Goal: Task Accomplishment & Management: Use online tool/utility

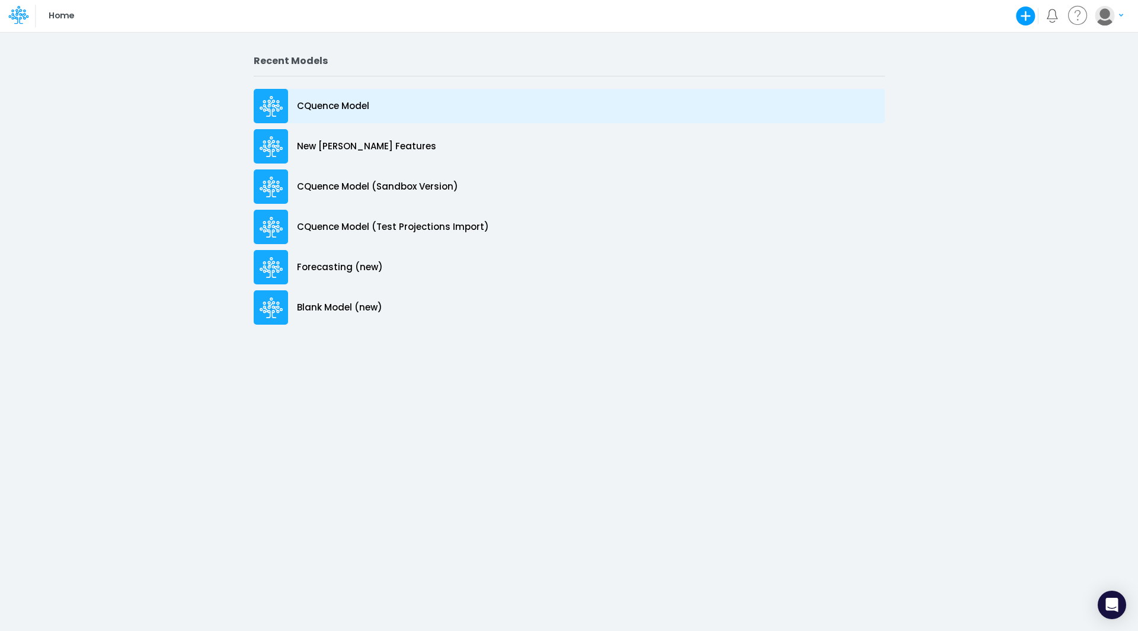
click at [330, 107] on p "CQuence Model" at bounding box center [333, 107] width 72 height 14
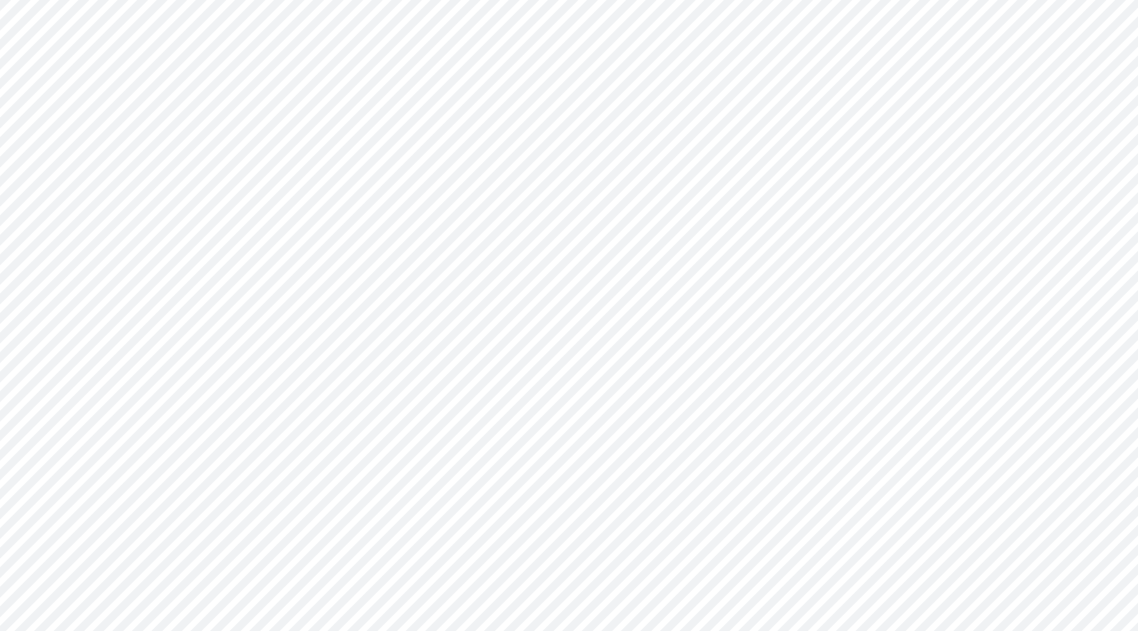
type input "Consolidated All by Month"
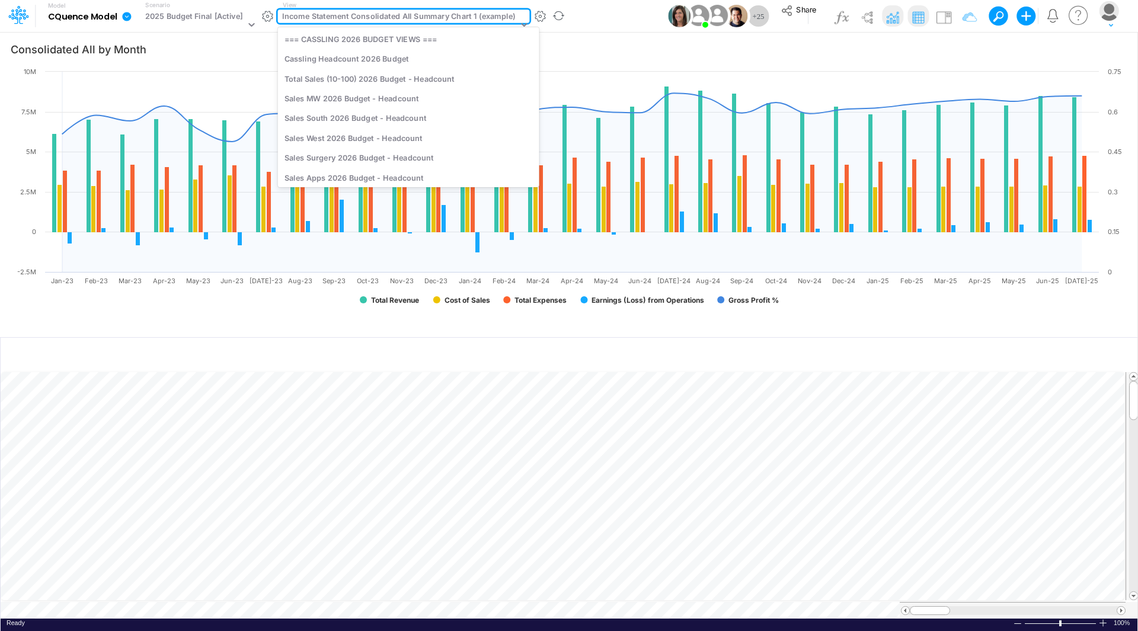
click at [421, 14] on div "Income Statement Consolidated All Summary Chart 1 (example)" at bounding box center [398, 18] width 233 height 14
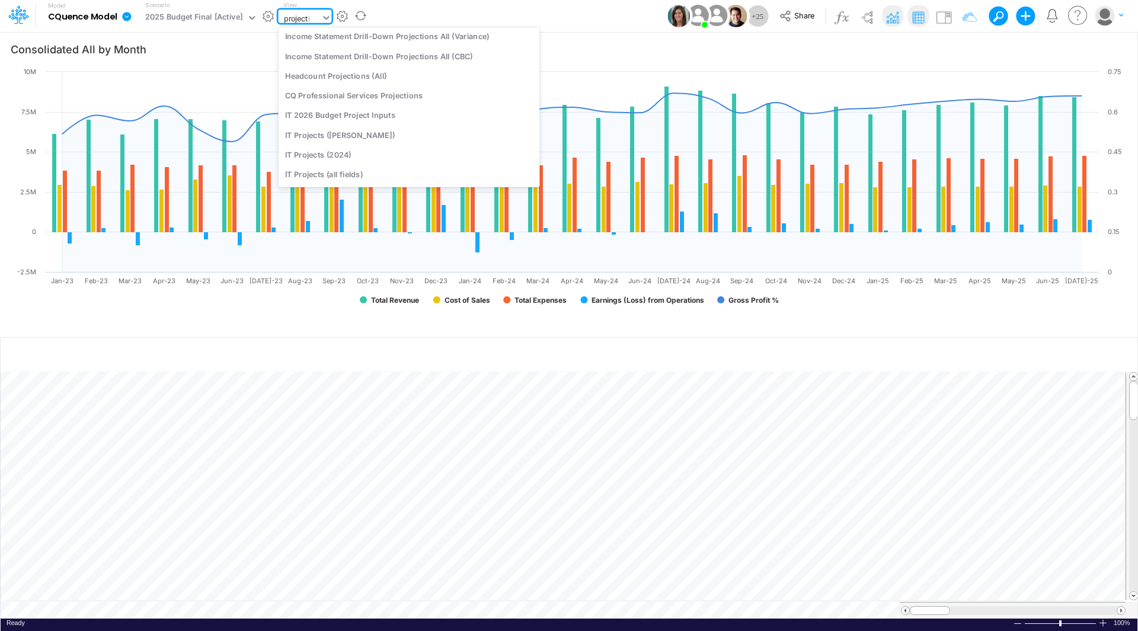
scroll to position [69, 0]
type input "projection"
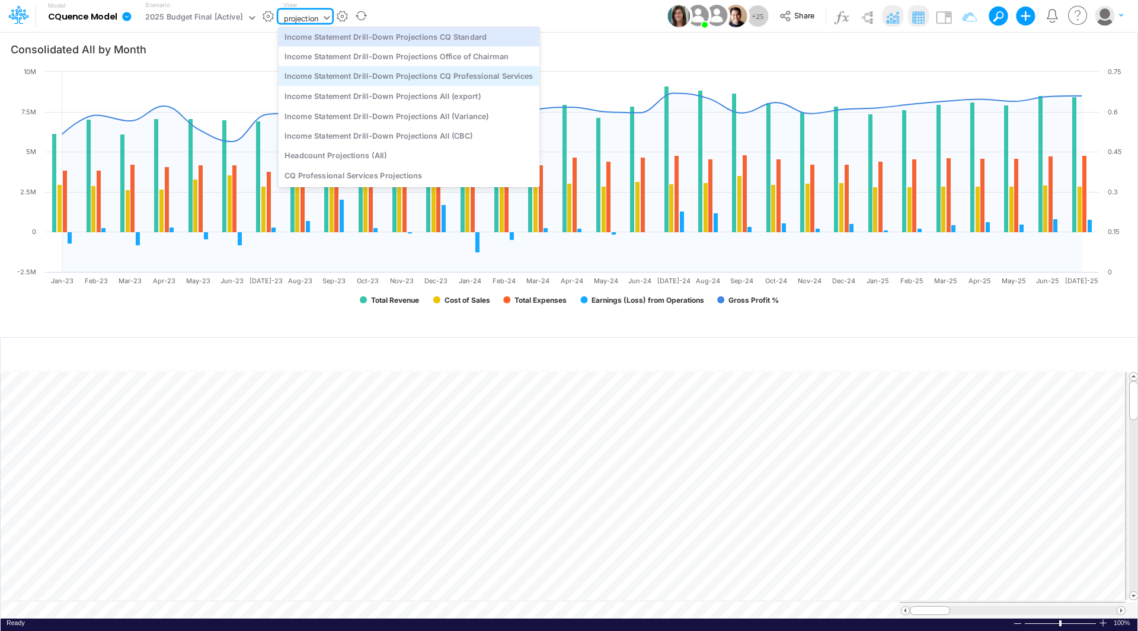
scroll to position [0, 0]
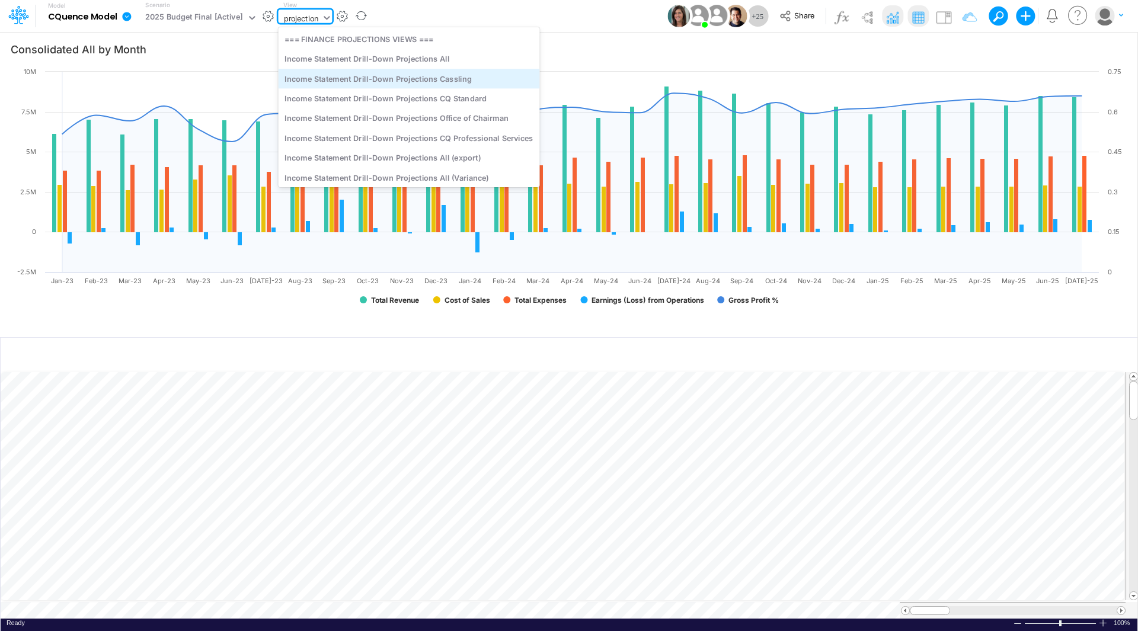
click at [447, 84] on div "Income Statement Drill-Down Projections Cassling" at bounding box center [409, 79] width 261 height 20
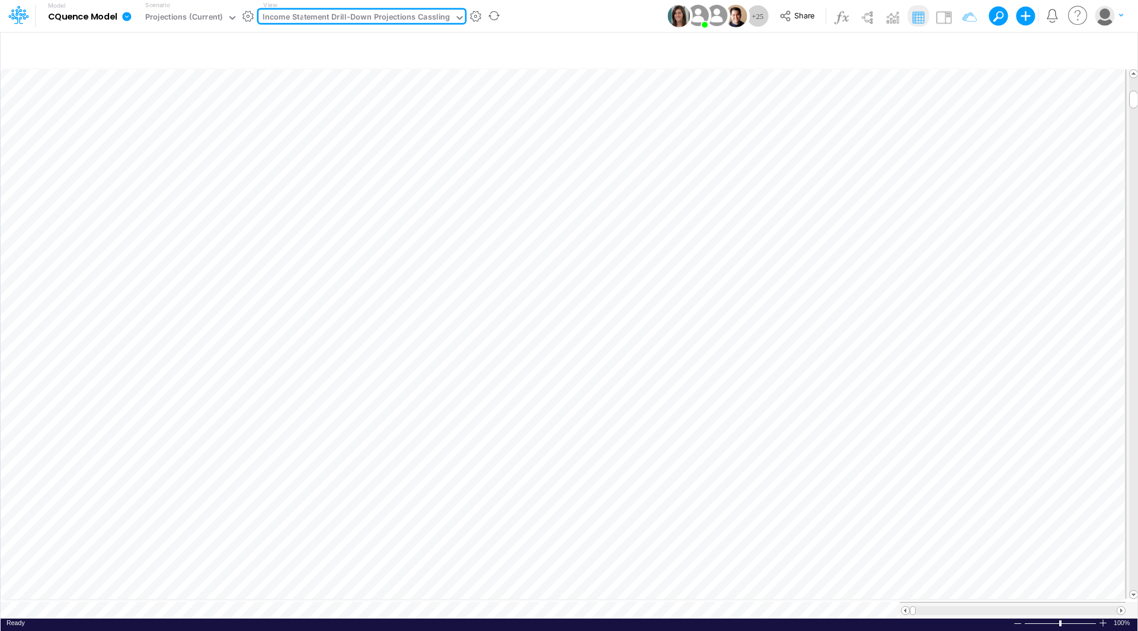
click at [1119, 607] on span at bounding box center [1121, 611] width 8 height 8
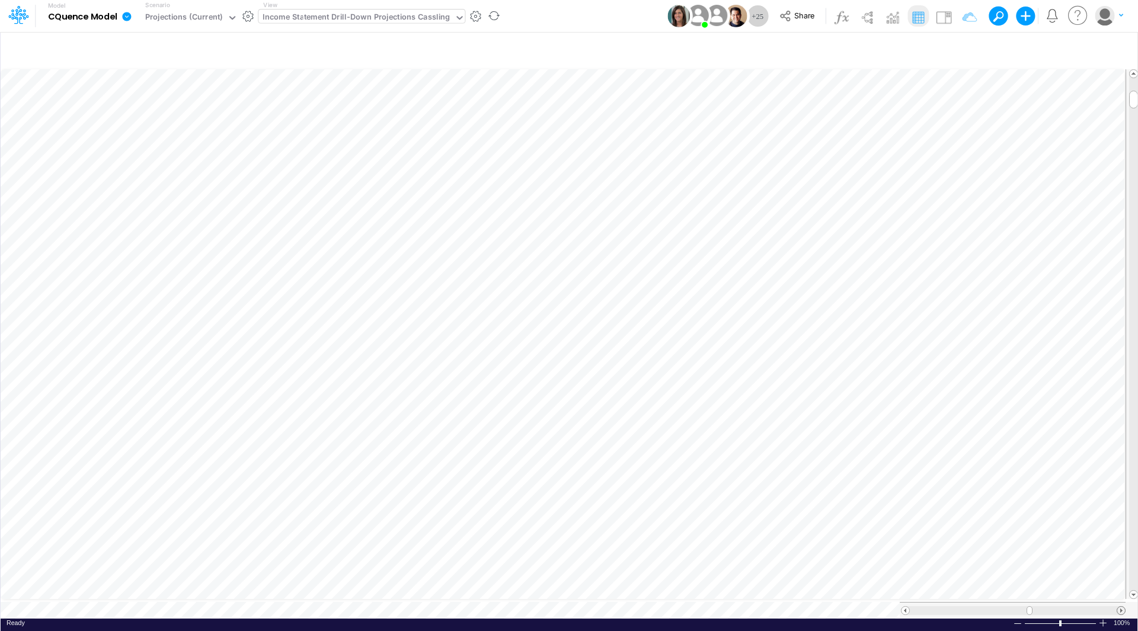
click at [1119, 607] on span at bounding box center [1121, 611] width 8 height 8
click at [1121, 607] on span at bounding box center [1121, 611] width 8 height 8
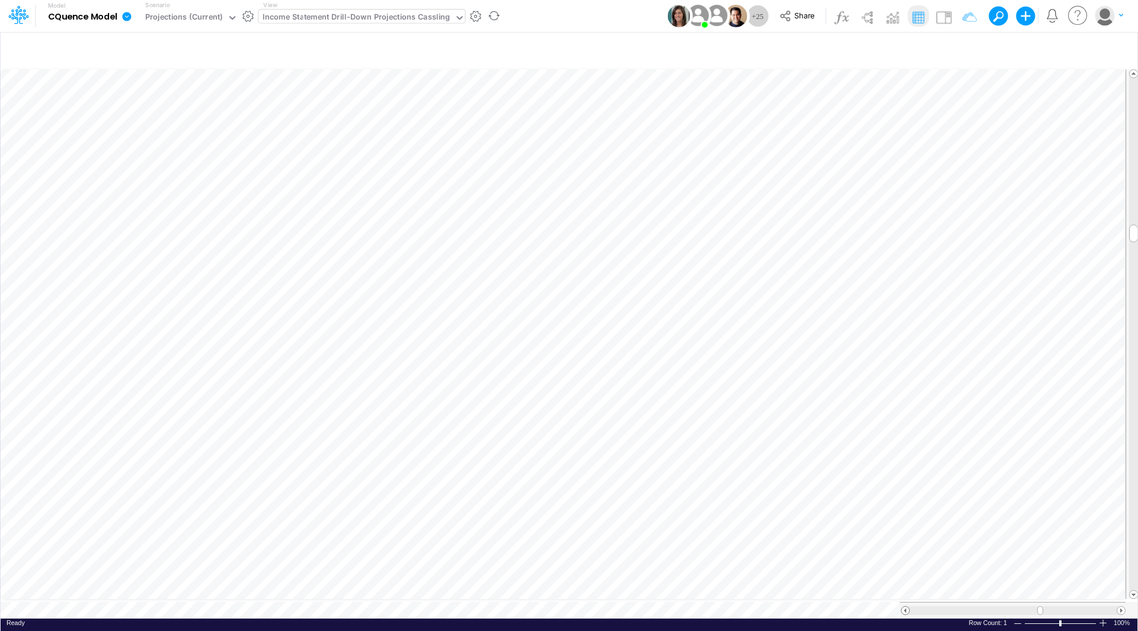
click at [907, 607] on span at bounding box center [906, 611] width 8 height 8
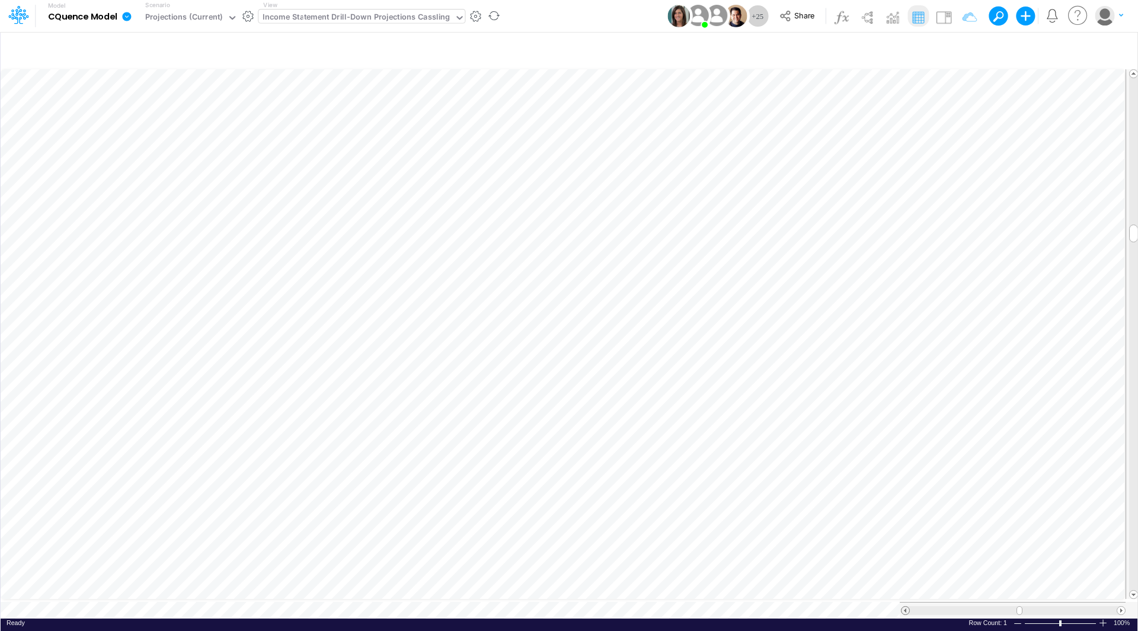
click at [907, 607] on span at bounding box center [906, 611] width 8 height 8
click at [126, 16] on icon at bounding box center [127, 16] width 11 height 11
click at [158, 88] on button "Import" at bounding box center [186, 85] width 127 height 20
click at [279, 117] on button "Data" at bounding box center [314, 110] width 127 height 18
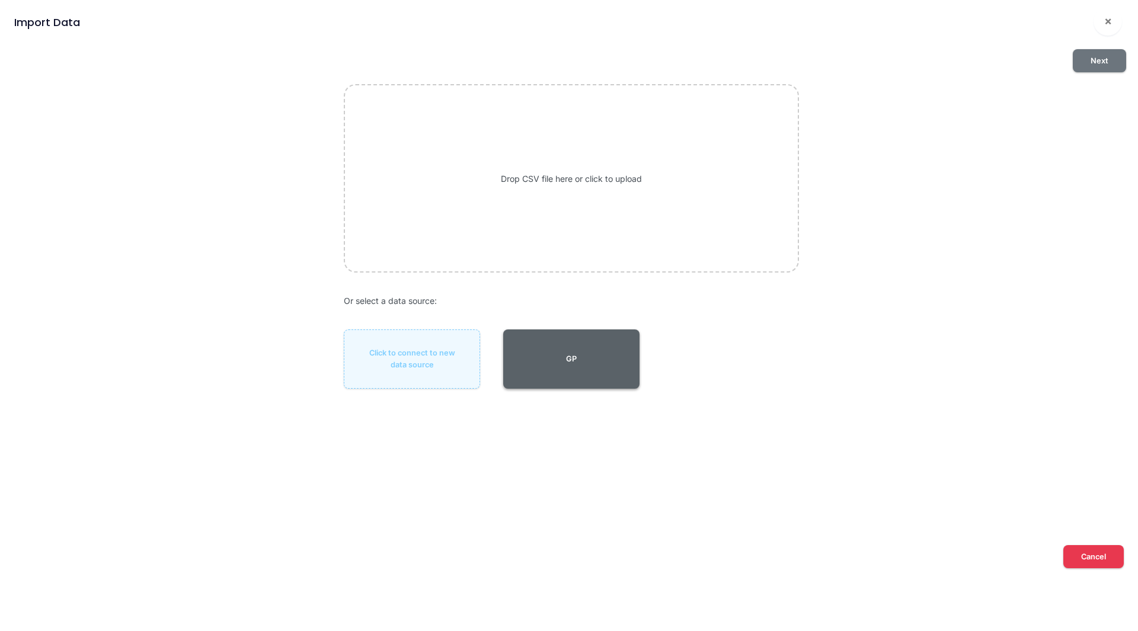
click at [564, 363] on button "GP" at bounding box center [571, 359] width 136 height 59
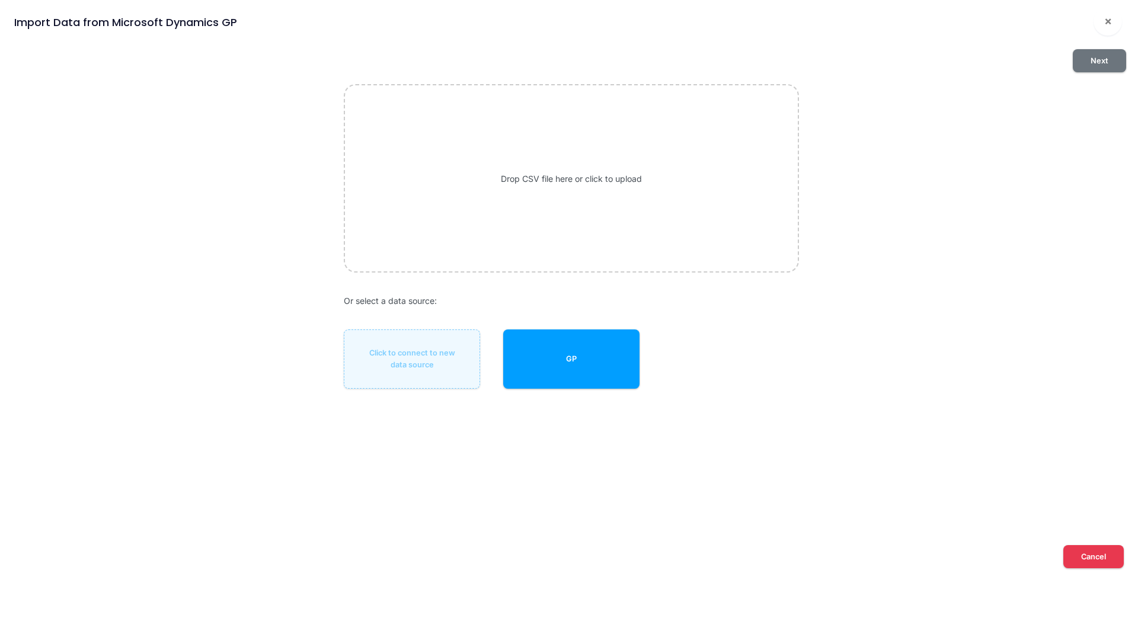
drag, startPoint x: 1104, startPoint y: 61, endPoint x: 1078, endPoint y: 64, distance: 26.2
click at [1103, 61] on button "Next" at bounding box center [1099, 60] width 53 height 23
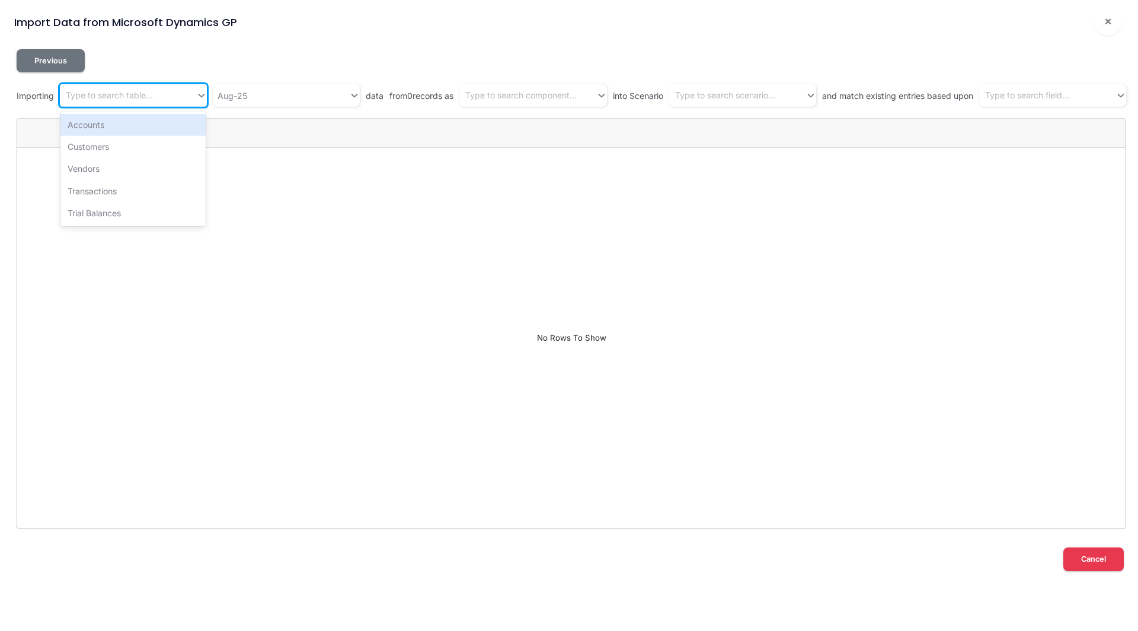
click at [156, 94] on div "Type to search table..." at bounding box center [128, 96] width 136 height 20
drag, startPoint x: 128, startPoint y: 207, endPoint x: 170, endPoint y: 171, distance: 55.5
click at [129, 208] on div "Trial Balances" at bounding box center [132, 213] width 145 height 22
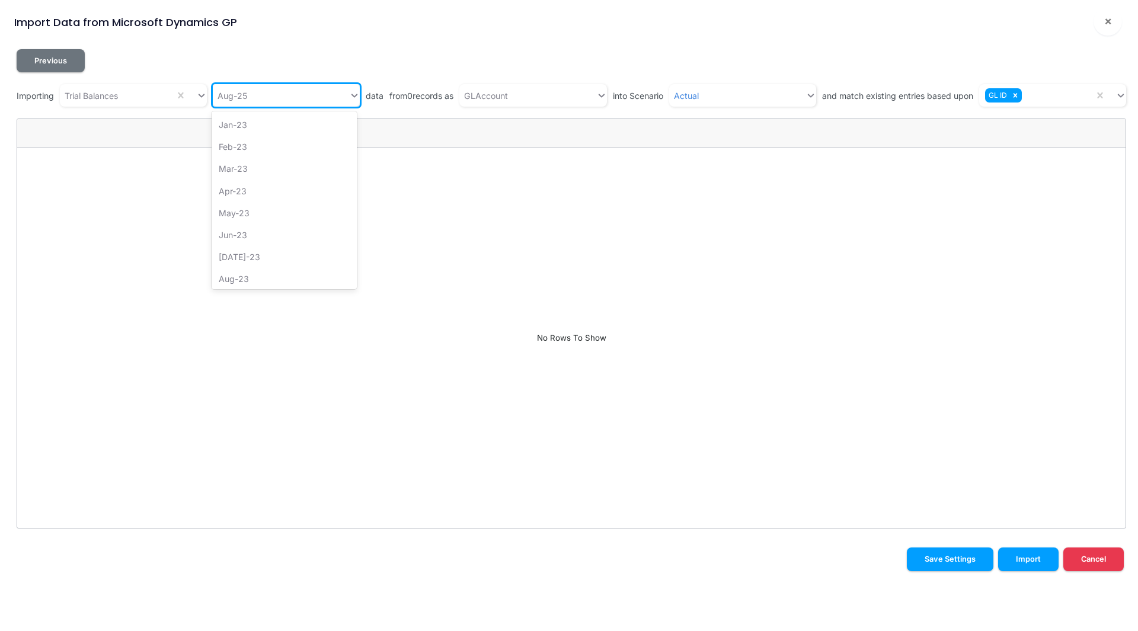
click at [250, 95] on input "text" at bounding box center [250, 96] width 1 height 12
type input "jan"
click at [258, 165] on div "Jan-25" at bounding box center [284, 169] width 145 height 22
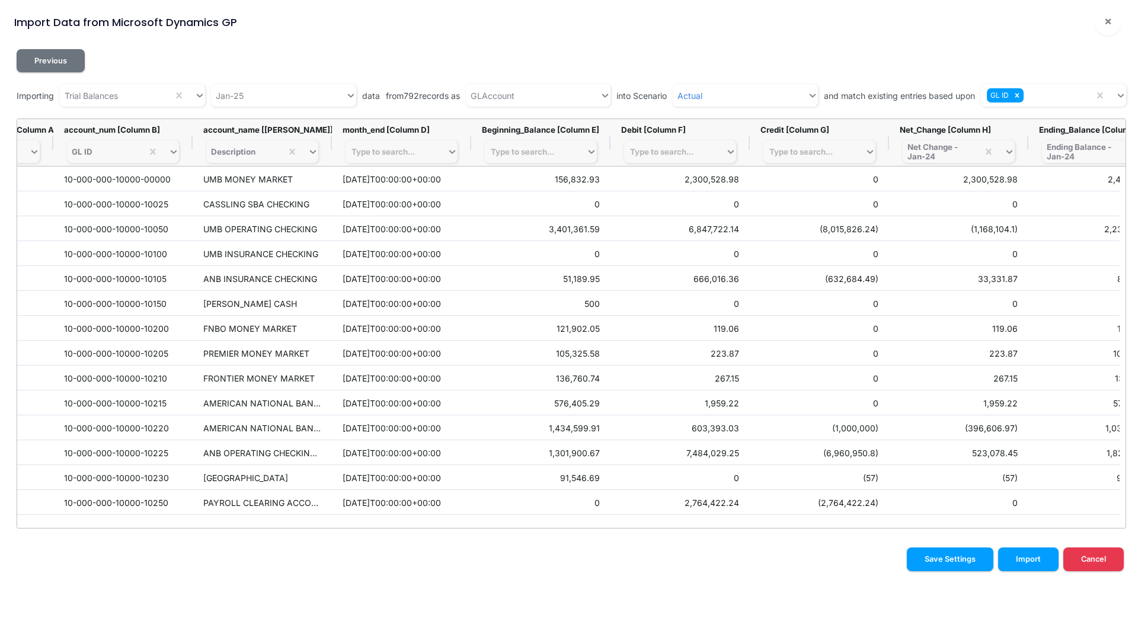
scroll to position [0, 151]
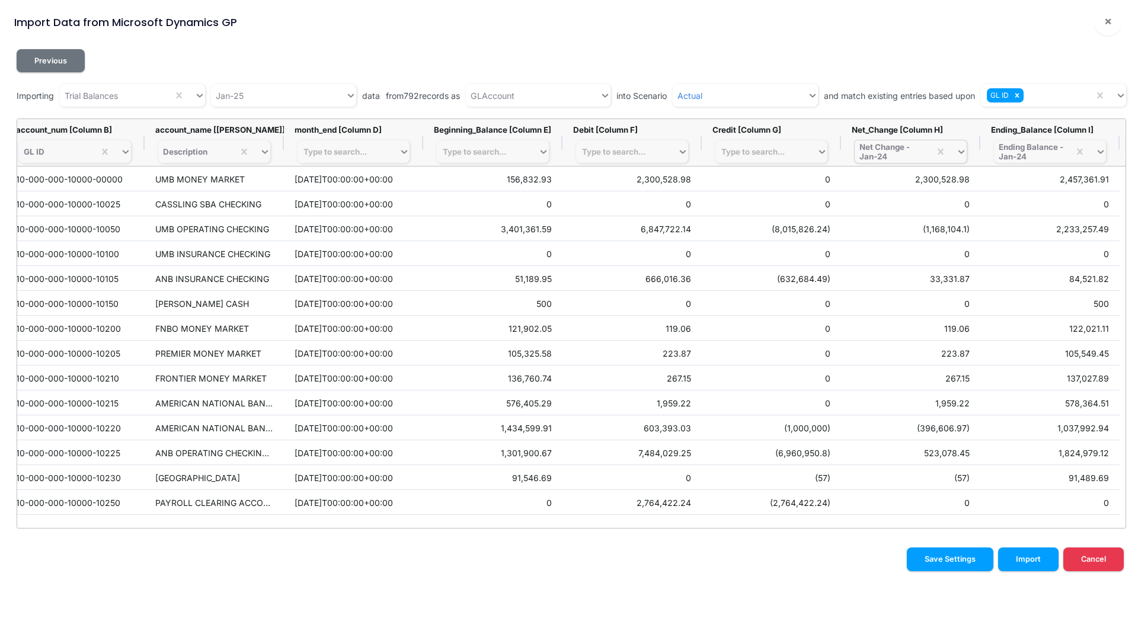
click at [884, 155] on div "Net Change - Jan-24" at bounding box center [892, 151] width 66 height 19
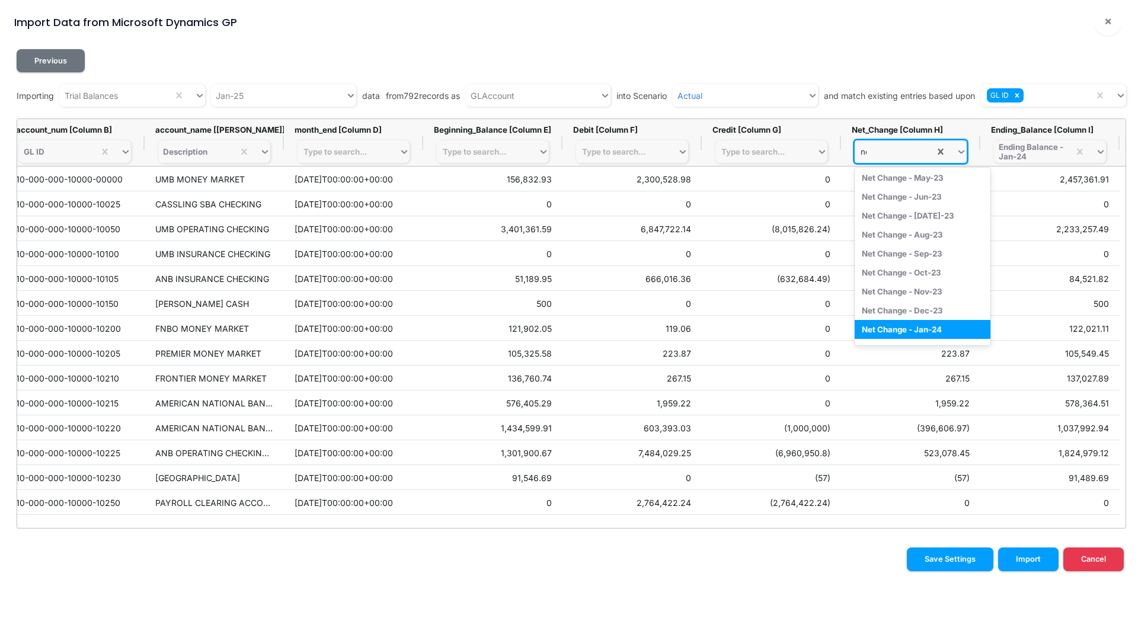
scroll to position [91, 0]
type input "net change - j"
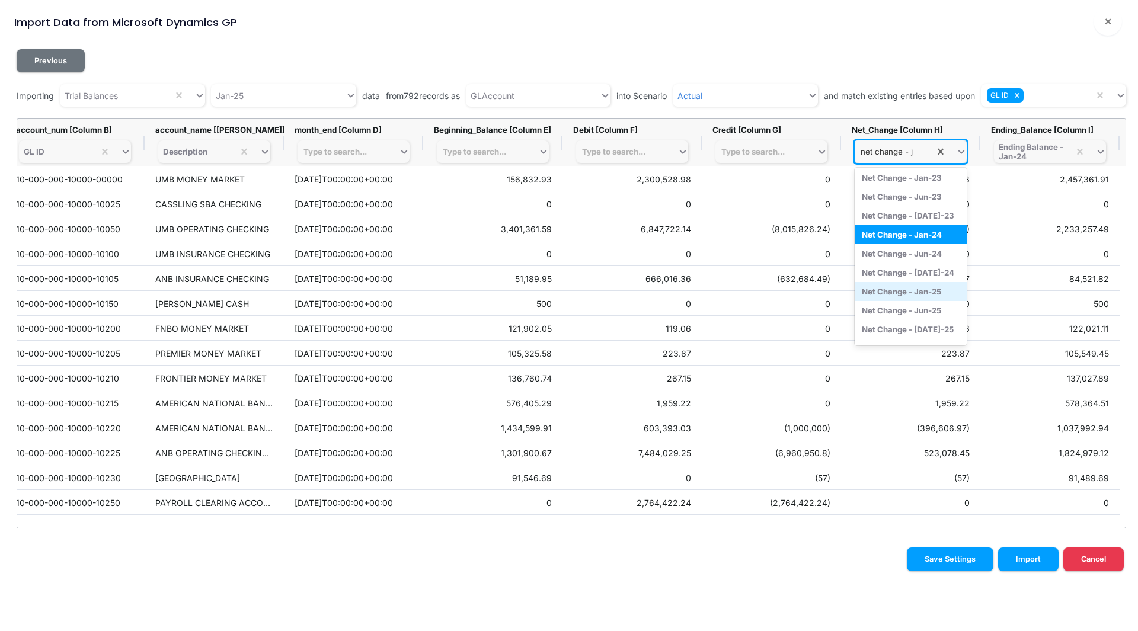
click at [897, 292] on div "Net Change - Jan-25" at bounding box center [911, 291] width 112 height 19
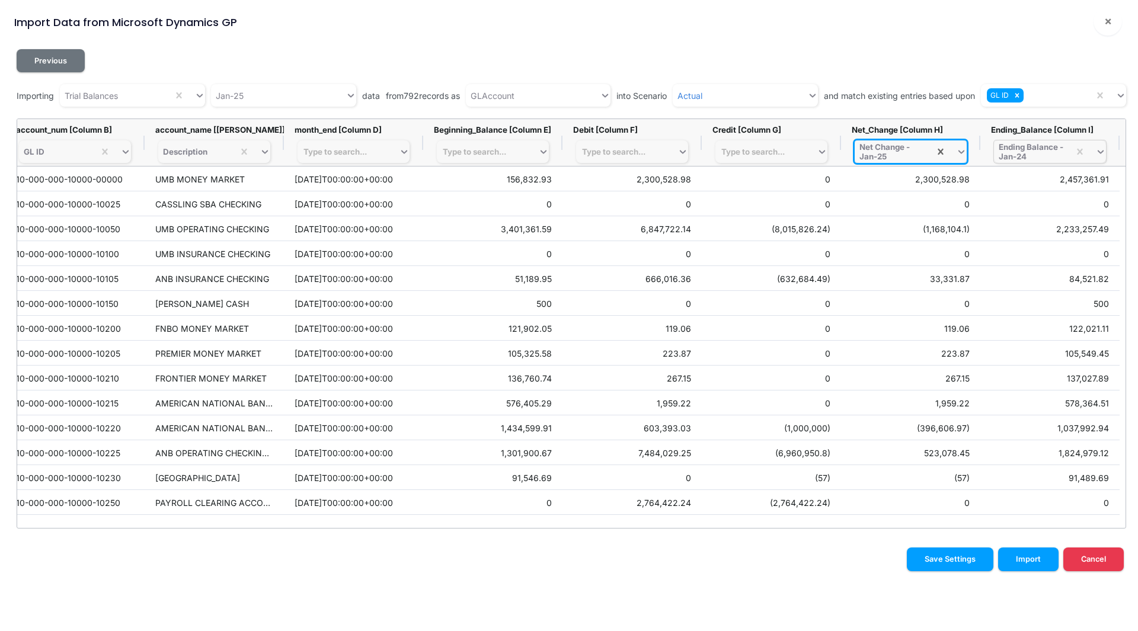
click at [1019, 149] on div "Ending Balance - Jan-24" at bounding box center [1032, 151] width 66 height 19
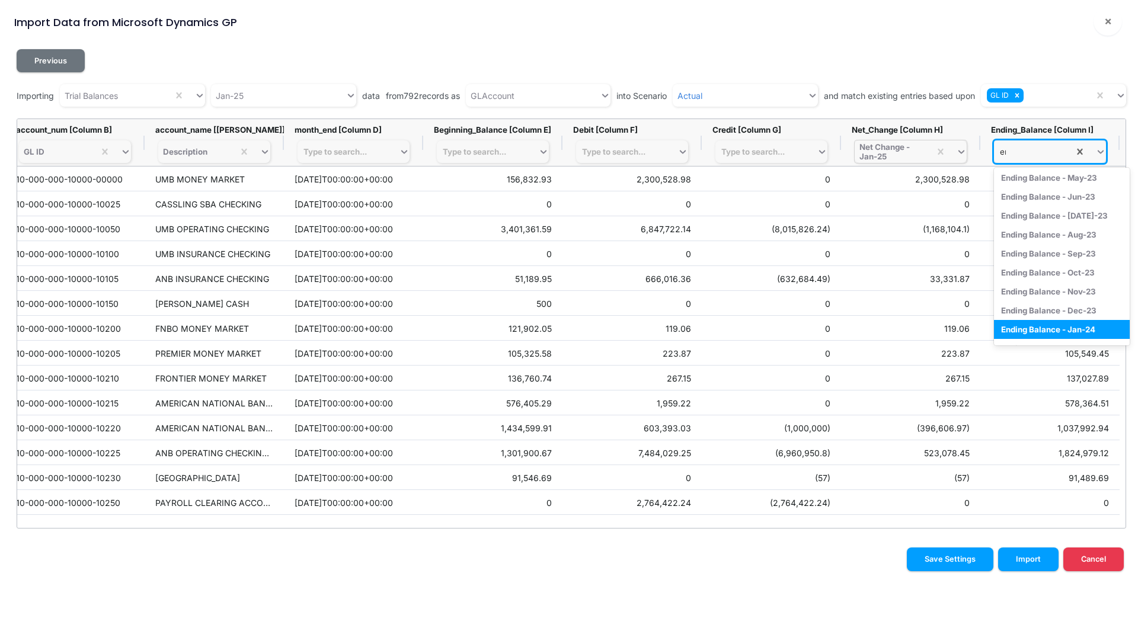
scroll to position [91, 0]
type input "ending balance - j"
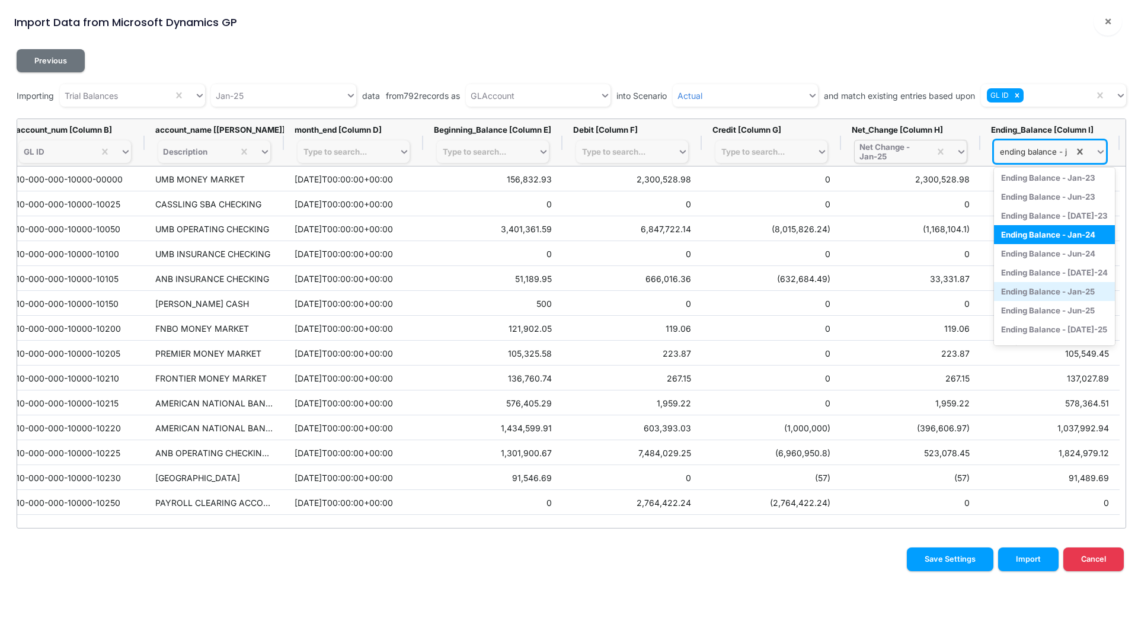
click at [1056, 293] on div "Ending Balance - Jan-25" at bounding box center [1054, 291] width 121 height 19
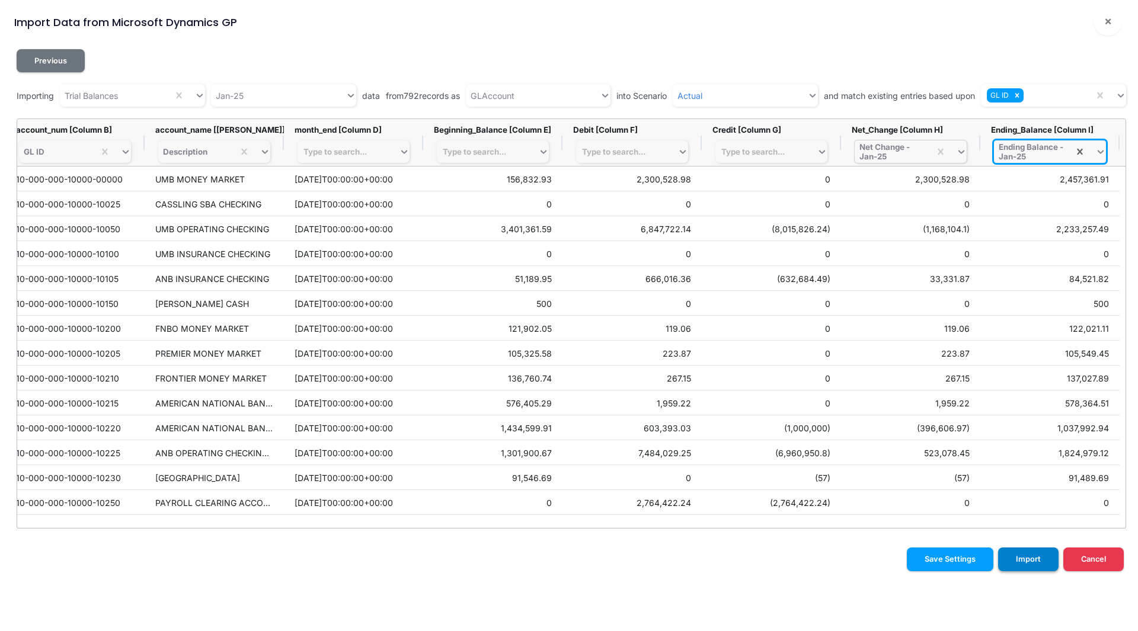
click at [1027, 562] on button "Import" at bounding box center [1028, 559] width 60 height 23
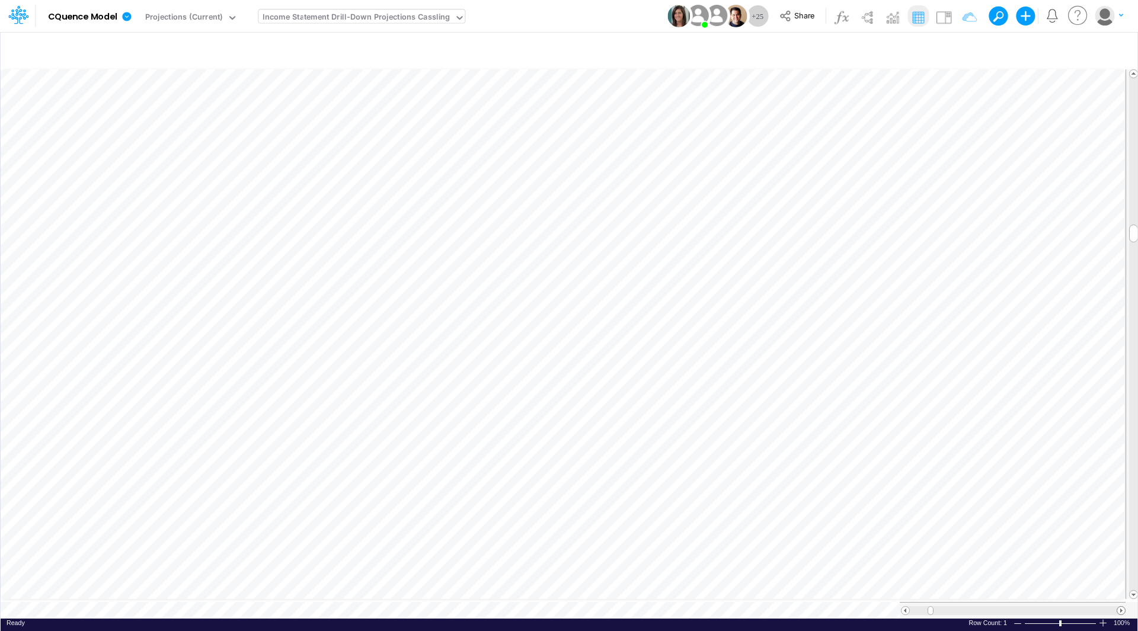
click at [1122, 607] on span at bounding box center [1121, 611] width 8 height 8
click at [902, 607] on span at bounding box center [906, 611] width 8 height 8
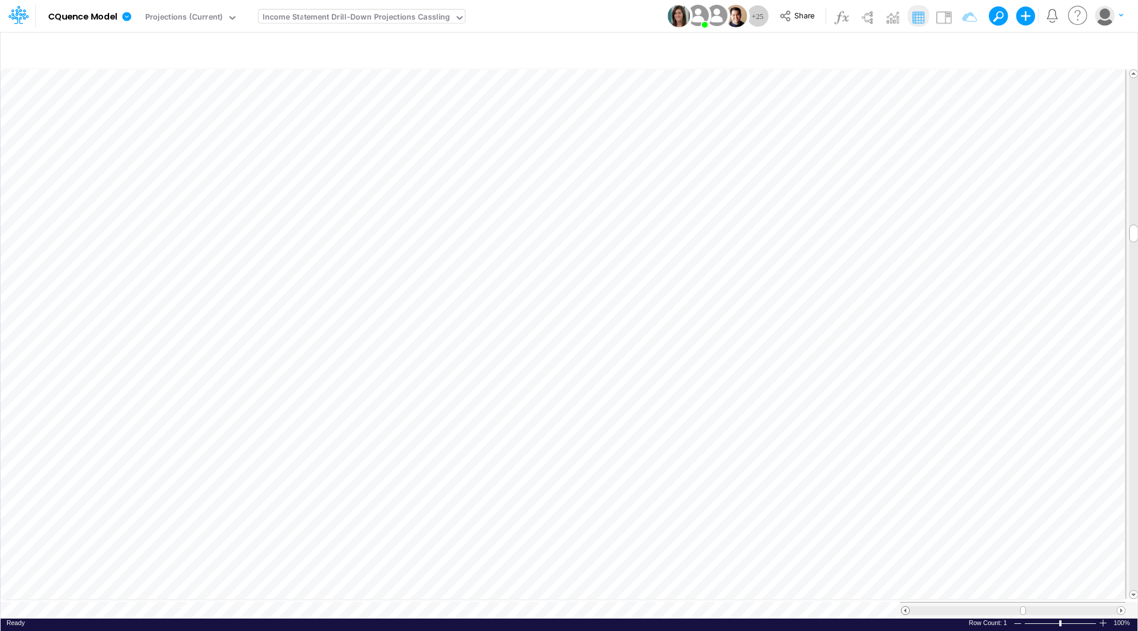
click at [902, 607] on span at bounding box center [906, 611] width 8 height 8
